Goal: Task Accomplishment & Management: Complete application form

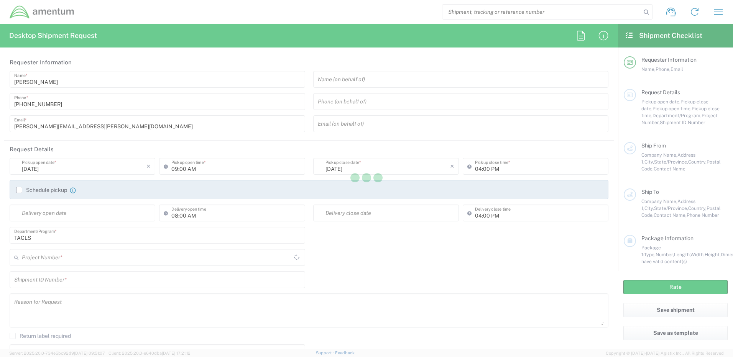
type input "[GEOGRAPHIC_DATA]"
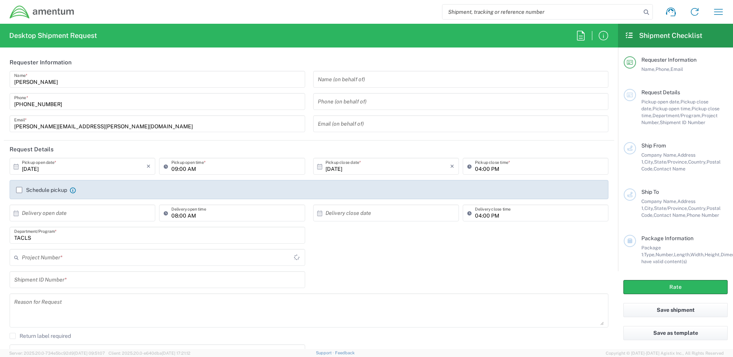
type input "TACLS"
